Goal: Task Accomplishment & Management: Complete application form

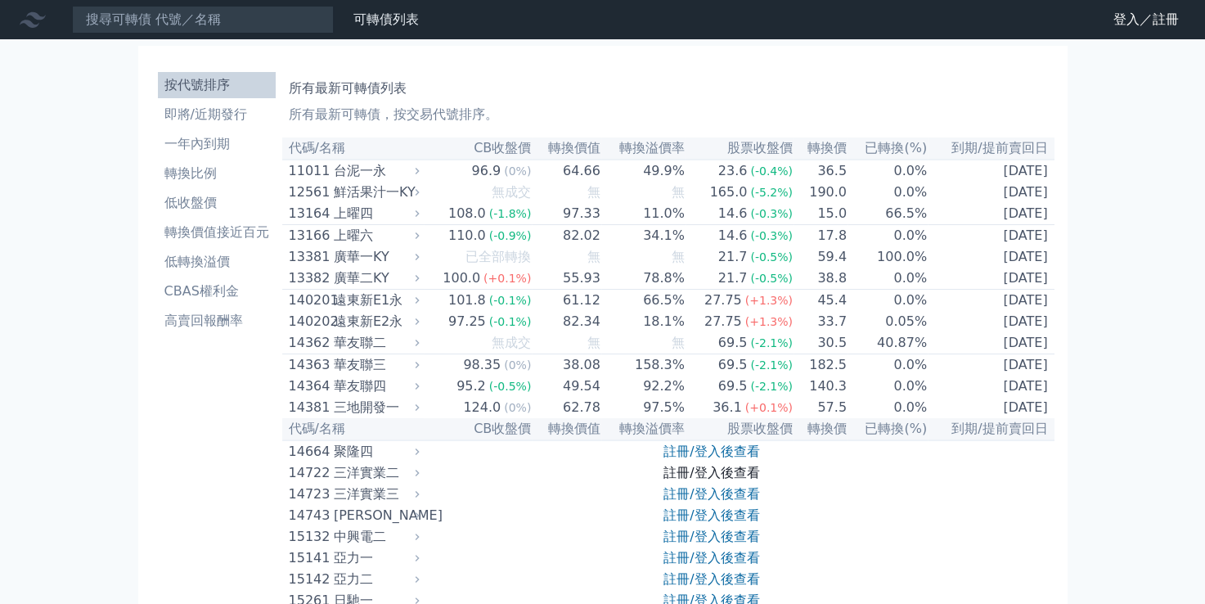
click at [683, 480] on link "註冊/登入後查看" at bounding box center [711, 473] width 96 height 16
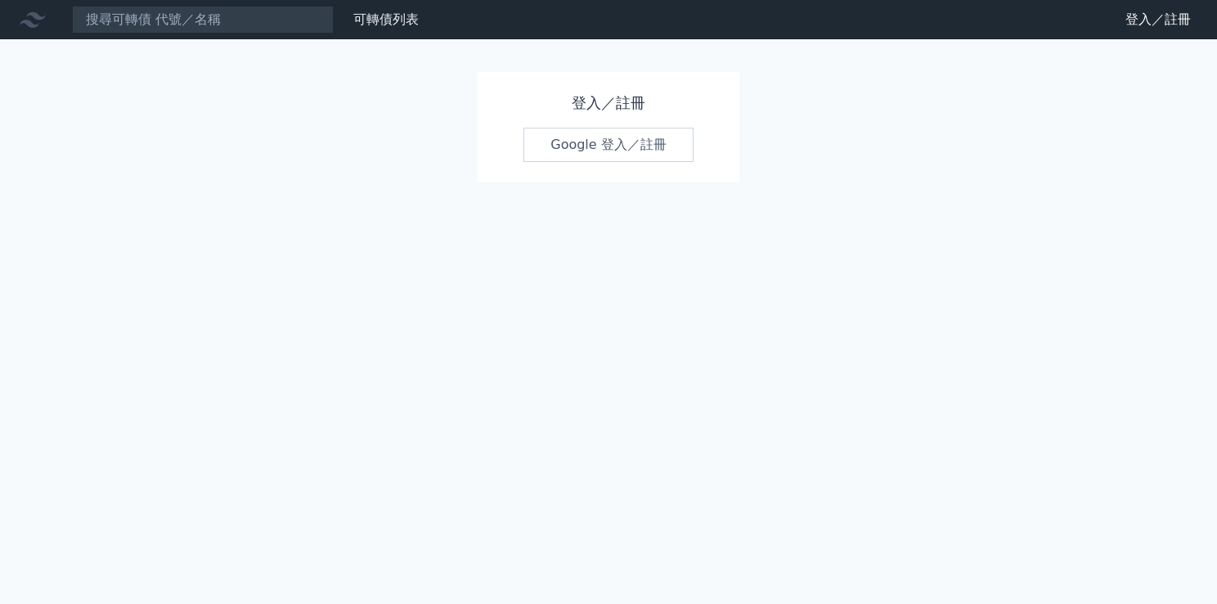
click at [618, 152] on link "Google 登入／註冊" at bounding box center [609, 145] width 170 height 34
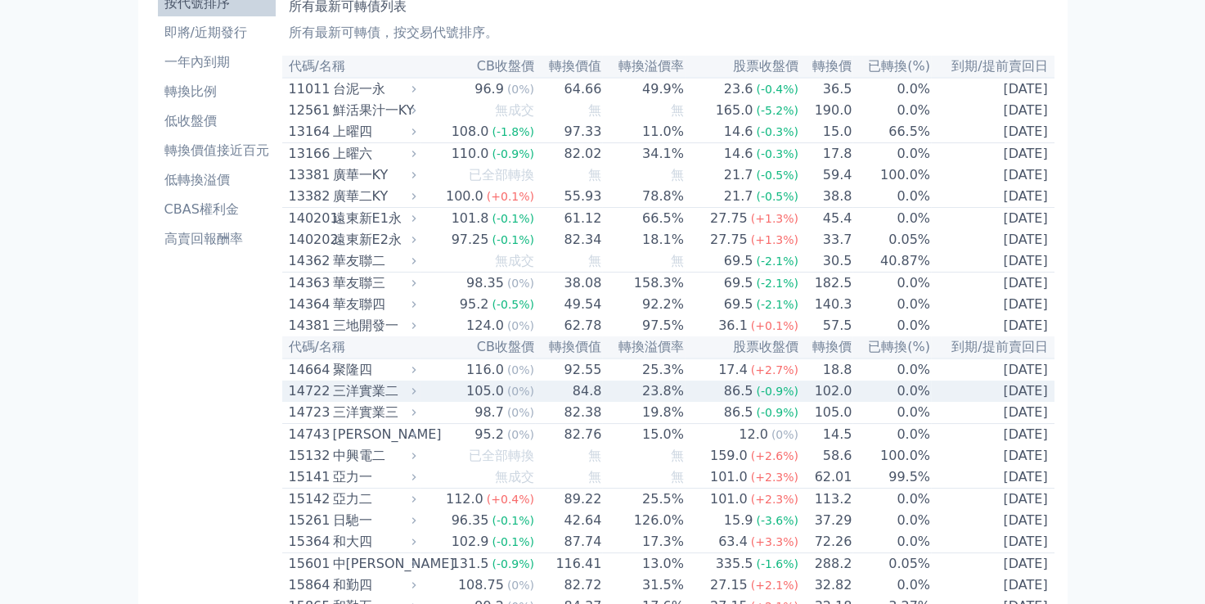
scroll to position [164, 0]
